Goal: Information Seeking & Learning: Learn about a topic

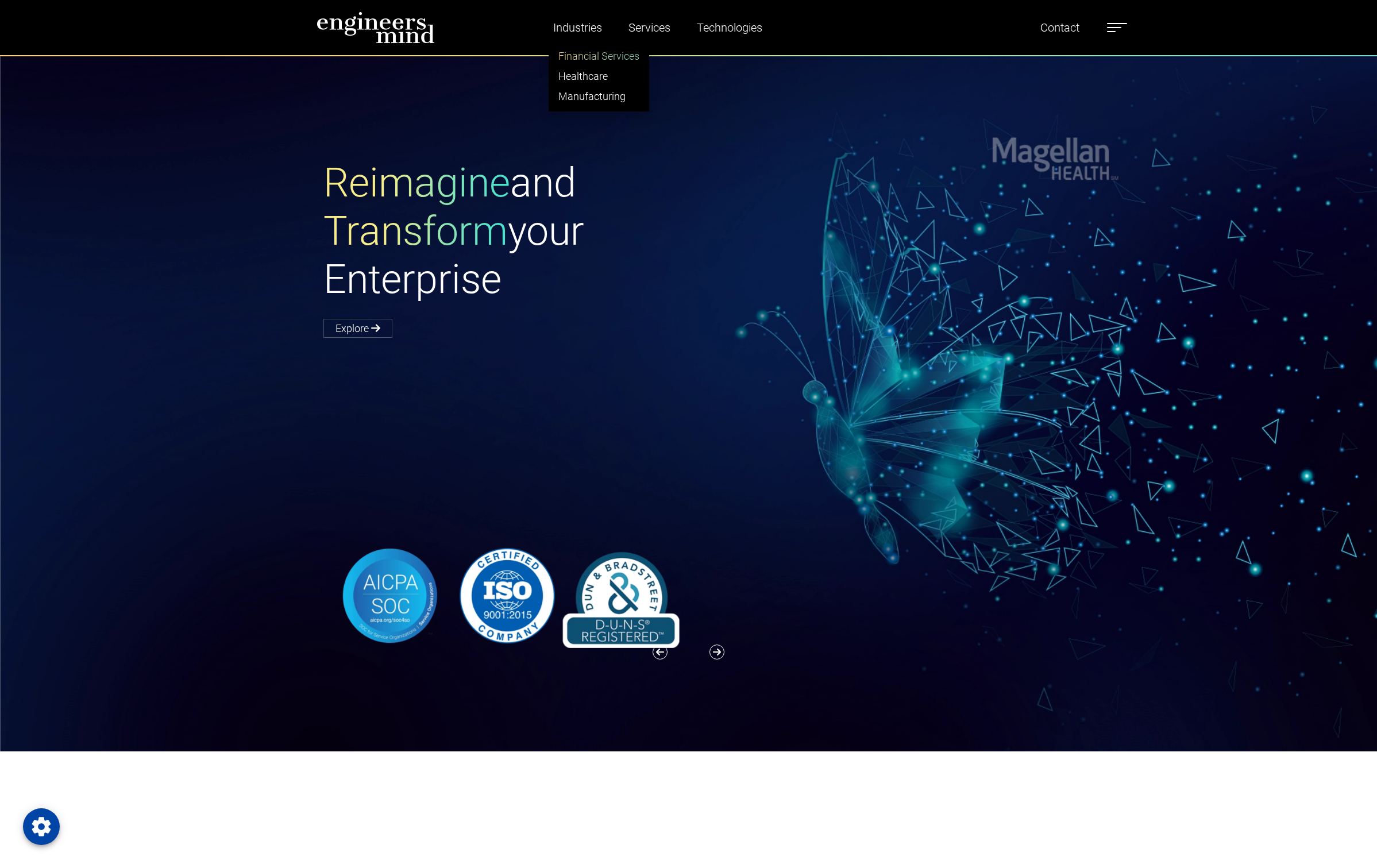
click at [582, 59] on link "Financial Services" at bounding box center [599, 56] width 100 height 20
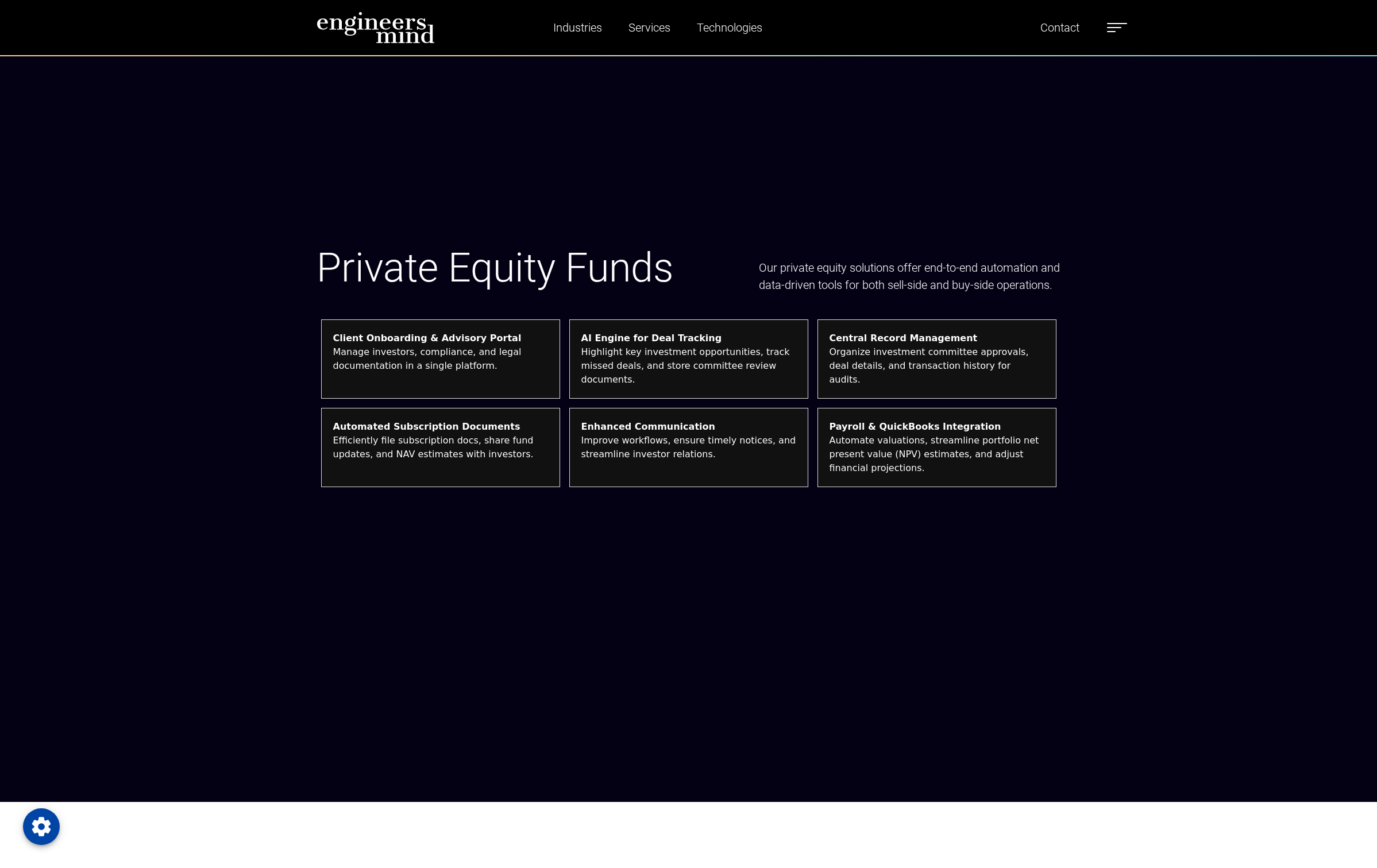
scroll to position [3217, 0]
